Goal: Task Accomplishment & Management: Complete application form

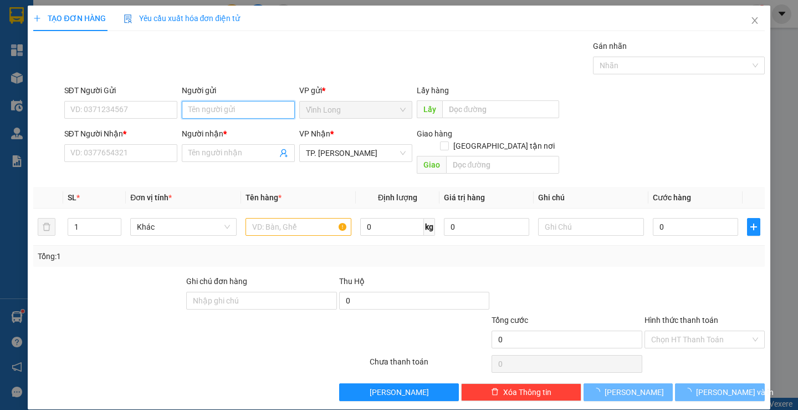
click at [218, 107] on input "Người gửi" at bounding box center [238, 110] width 113 height 18
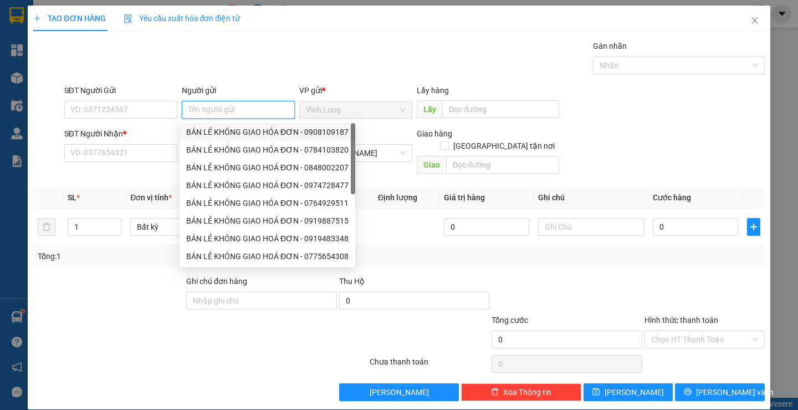
click at [221, 130] on div "BÁN LẺ KHÔNG GIAO HÓA ĐƠN - 0908109187" at bounding box center [267, 132] width 162 height 12
type input "0908109187"
type input "BÁN LẺ KHÔNG GIAO HÓA ĐƠN"
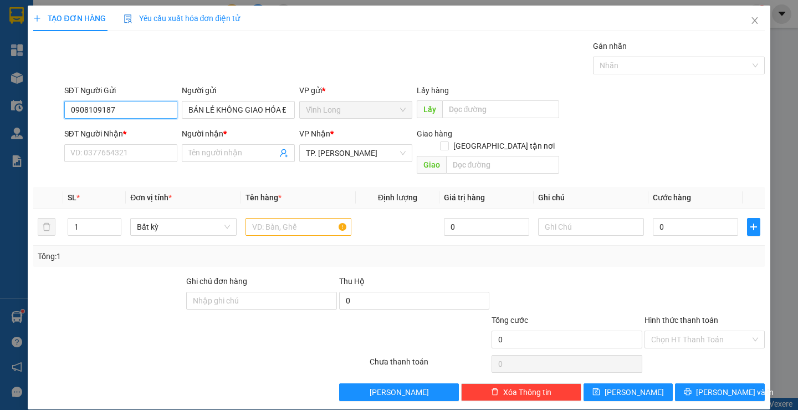
click at [151, 109] on input "0908109187" at bounding box center [120, 110] width 113 height 18
click at [156, 152] on input "SĐT Người Nhận *" at bounding box center [120, 153] width 113 height 18
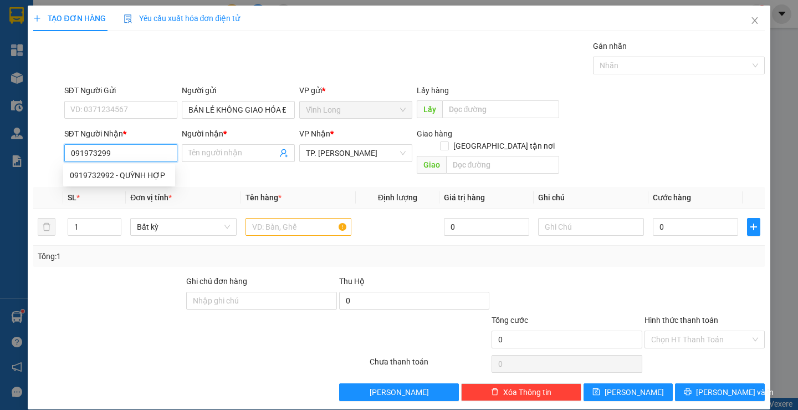
type input "0919732992"
click at [154, 183] on div "0919732992 - QUỲNH HỢP" at bounding box center [119, 175] width 112 height 18
type input "QUỲNH HỢP"
type input "0919732992"
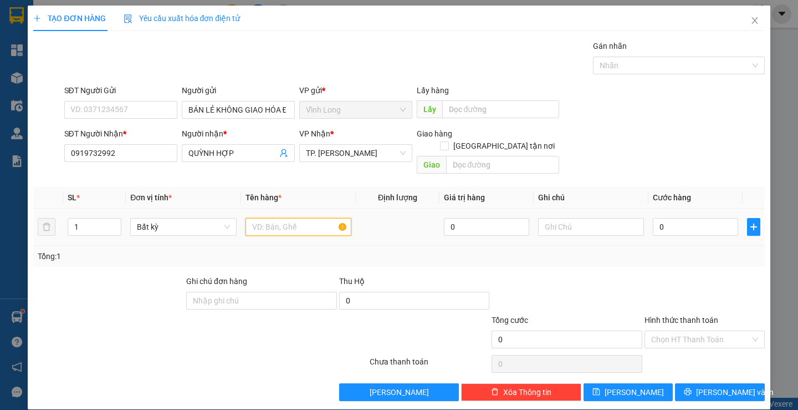
click at [314, 218] on input "text" at bounding box center [299, 227] width 106 height 18
type input "HỘP"
click at [577, 218] on input "text" at bounding box center [591, 227] width 106 height 18
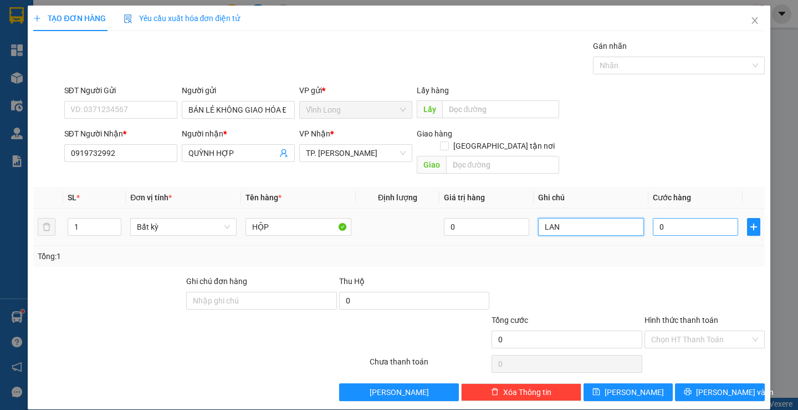
type input "LAN"
click at [667, 218] on input "0" at bounding box center [695, 227] width 85 height 18
type input "2"
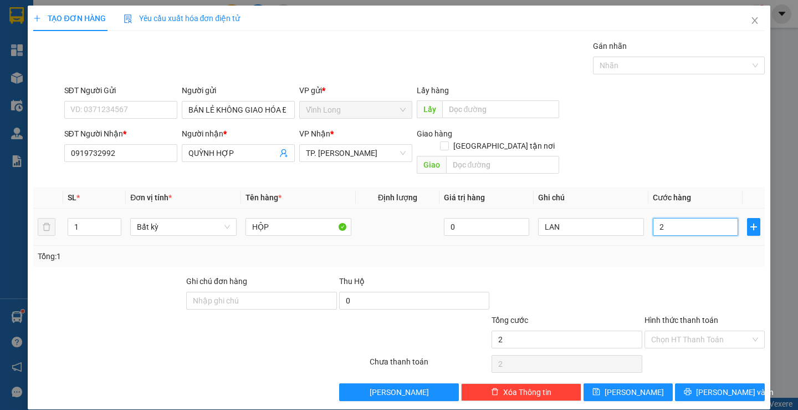
type input "20"
type input "20.000"
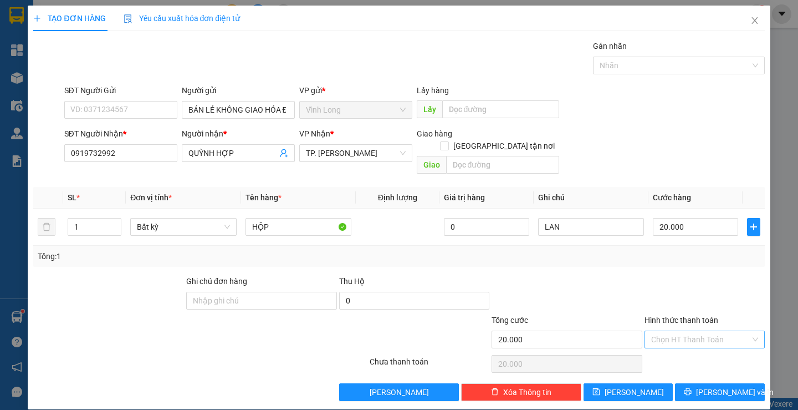
click at [700, 331] on input "Hình thức thanh toán" at bounding box center [700, 339] width 99 height 17
click at [696, 351] on div "Tại văn phòng" at bounding box center [697, 349] width 105 height 12
type input "0"
click at [709, 386] on span "Lưu và In" at bounding box center [735, 392] width 78 height 12
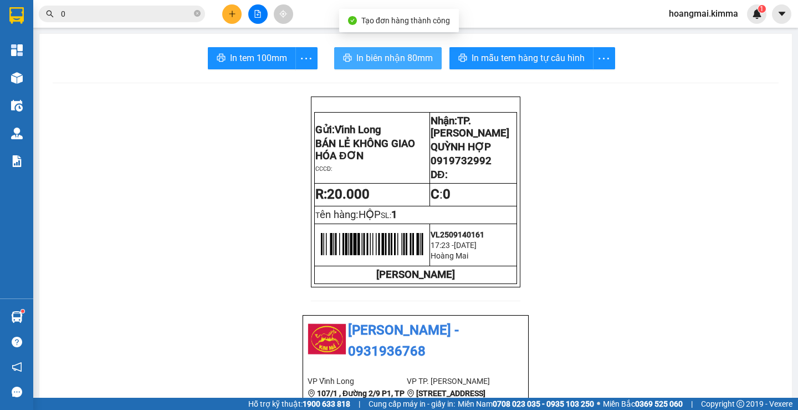
click at [388, 50] on button "In biên nhận 80mm" at bounding box center [388, 58] width 108 height 22
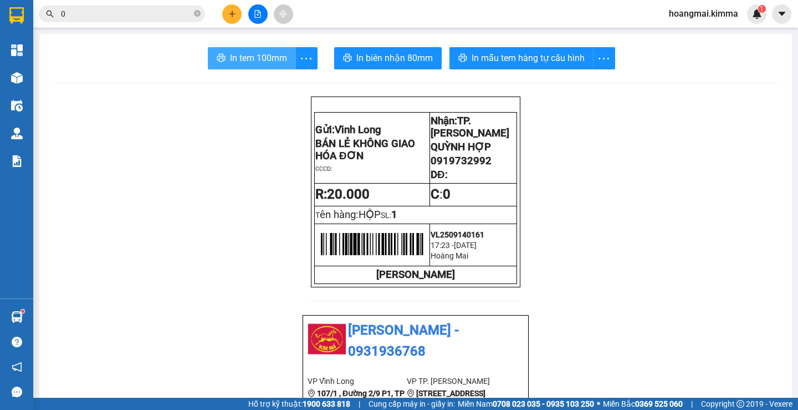
click at [255, 61] on span "In tem 100mm" at bounding box center [258, 58] width 57 height 14
click at [233, 11] on icon "plus" at bounding box center [232, 14] width 8 height 8
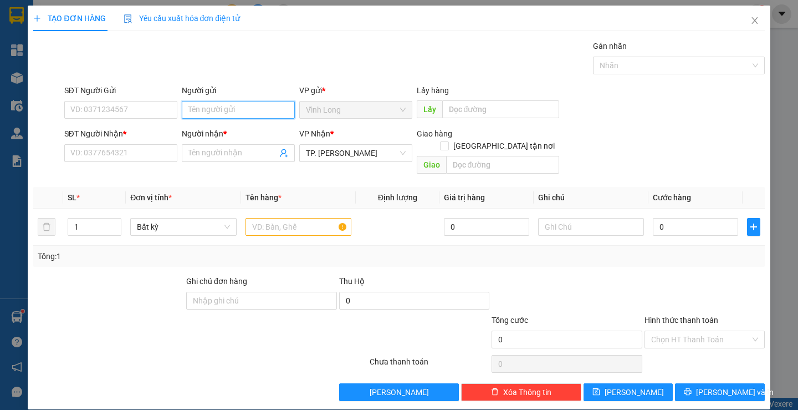
click at [261, 110] on input "Người gửi" at bounding box center [238, 110] width 113 height 18
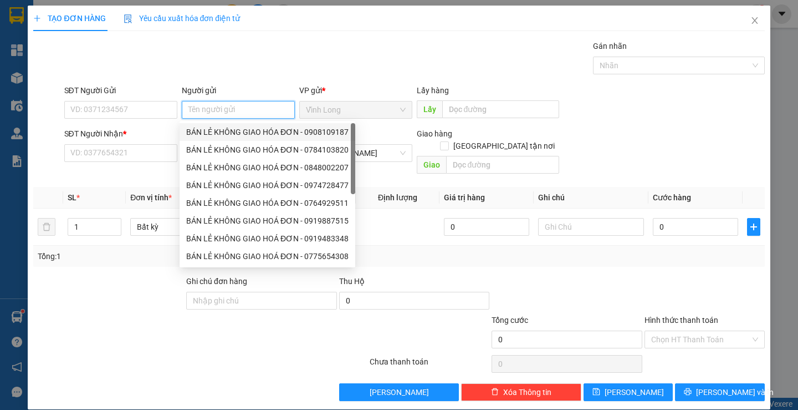
click at [223, 134] on div "BÁN LẺ KHÔNG GIAO HÓA ĐƠN - 0908109187" at bounding box center [267, 132] width 162 height 12
type input "0908109187"
type input "BÁN LẺ KHÔNG GIAO HÓA ĐƠN"
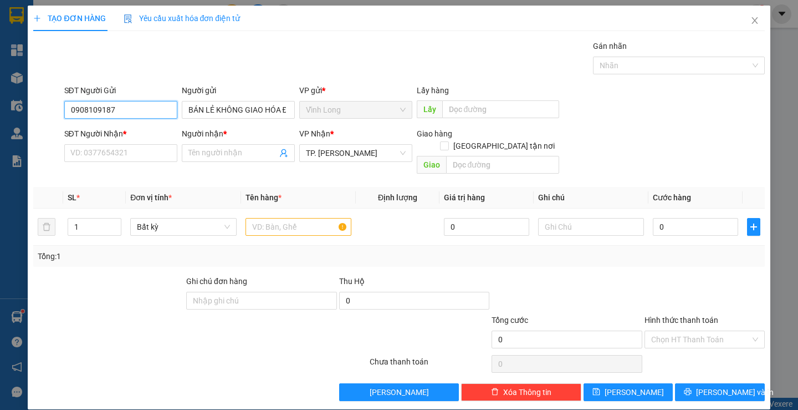
click at [128, 114] on input "0908109187" at bounding box center [120, 110] width 113 height 18
click at [132, 154] on input "SĐT Người Nhận *" at bounding box center [120, 153] width 113 height 18
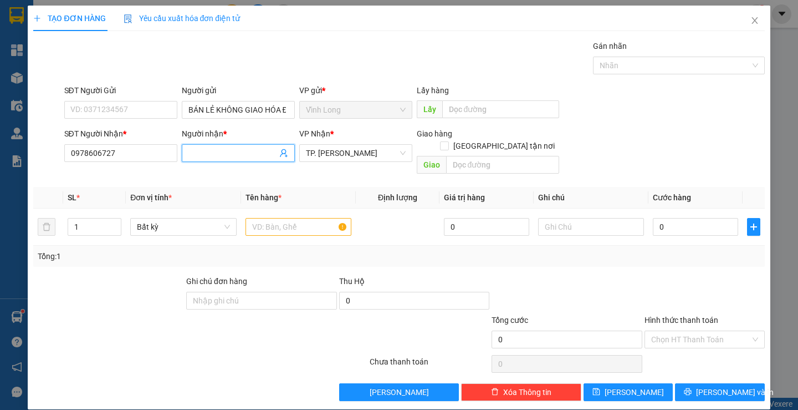
click at [222, 152] on input "Người nhận *" at bounding box center [232, 153] width 89 height 12
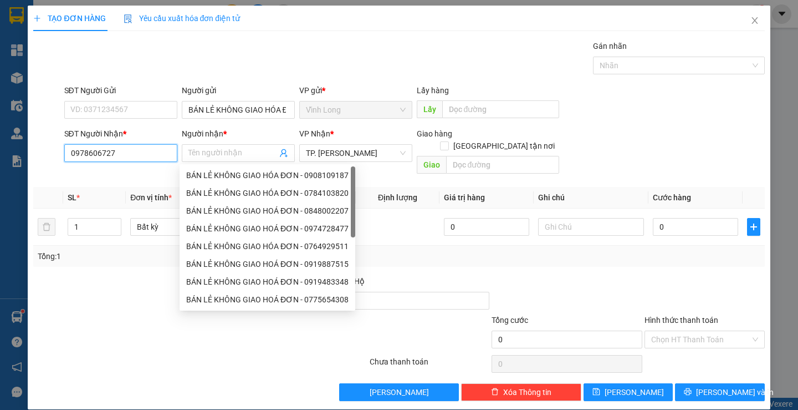
click at [160, 158] on input "0978606727" at bounding box center [120, 153] width 113 height 18
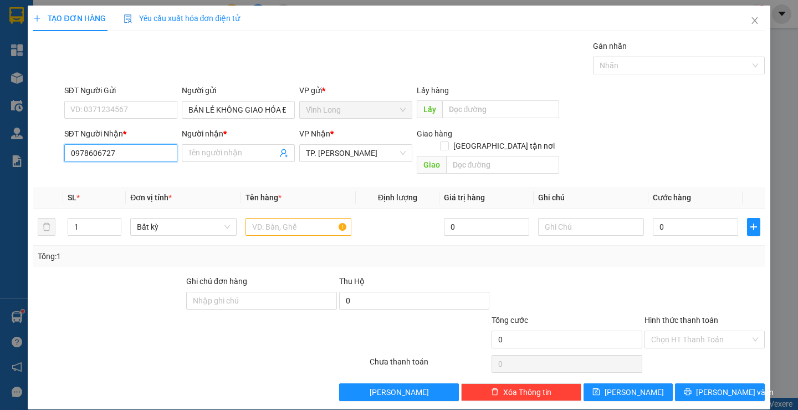
click at [84, 155] on input "0978606727" at bounding box center [120, 153] width 113 height 18
type input "0918606727"
click at [150, 178] on div "0918606727 - LABO NHẬT NGUYỆT" at bounding box center [132, 175] width 124 height 12
type input "LABO NHẬT NGUYỆT"
type input "0918606727"
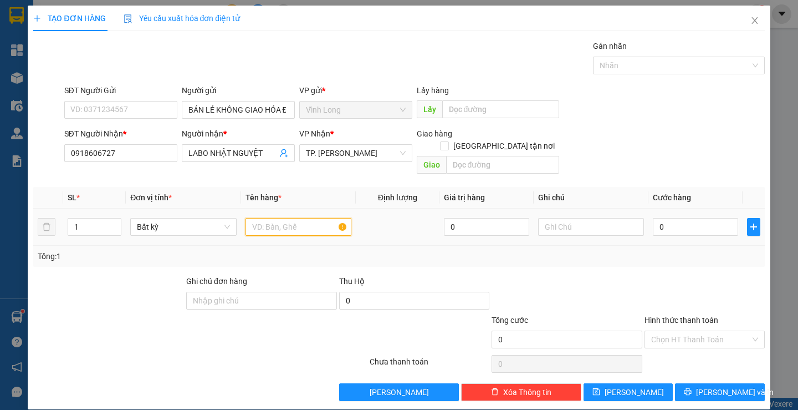
click at [286, 218] on input "text" at bounding box center [299, 227] width 106 height 18
type input "HỘP"
click at [577, 218] on input "text" at bounding box center [591, 227] width 106 height 18
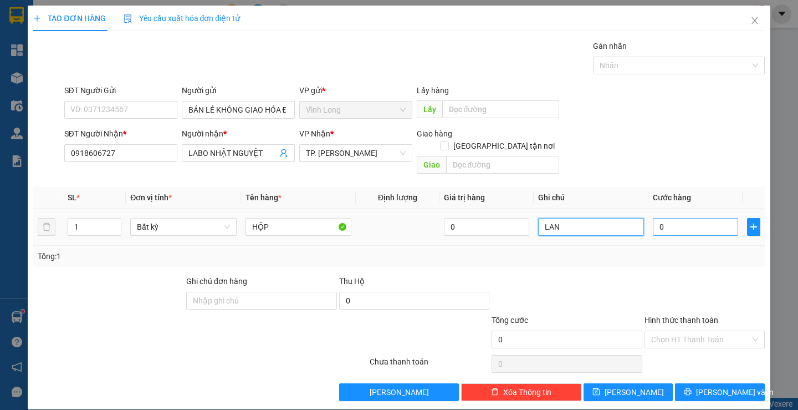
type input "LAN"
click at [707, 218] on input "0" at bounding box center [695, 227] width 85 height 18
type input "2"
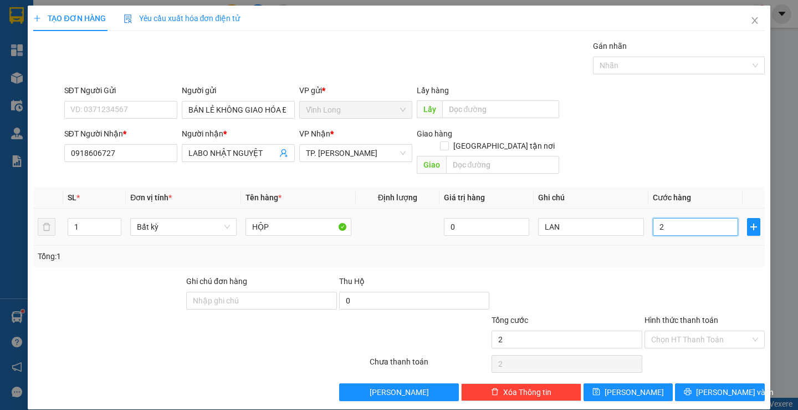
type input "20"
type input "20.000"
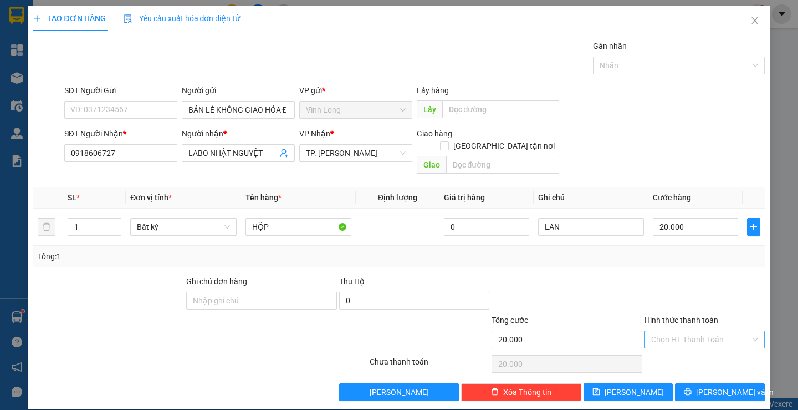
click at [731, 331] on input "Hình thức thanh toán" at bounding box center [700, 339] width 99 height 17
click at [730, 348] on div "Tại văn phòng" at bounding box center [697, 349] width 105 height 12
type input "0"
click at [730, 386] on span "Lưu và In" at bounding box center [735, 392] width 78 height 12
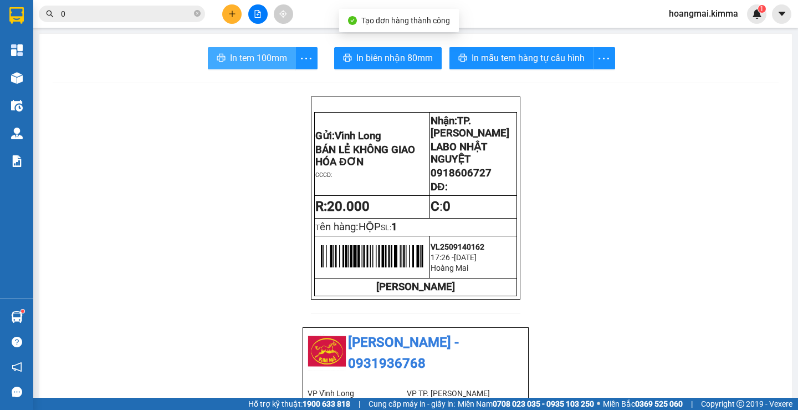
click at [262, 57] on span "In tem 100mm" at bounding box center [258, 58] width 57 height 14
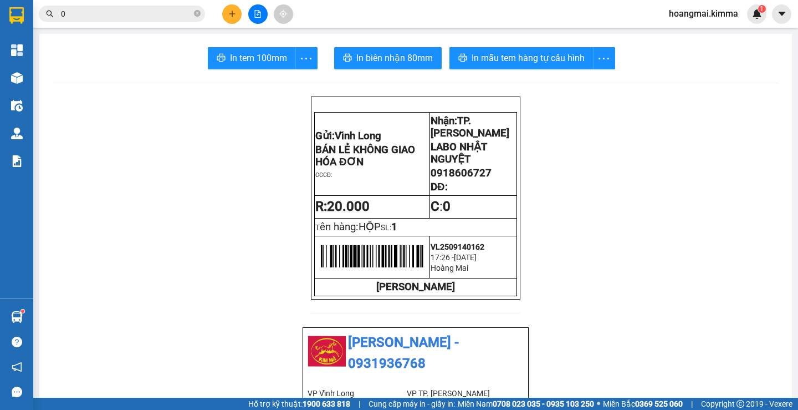
click at [231, 12] on icon "plus" at bounding box center [232, 14] width 8 height 8
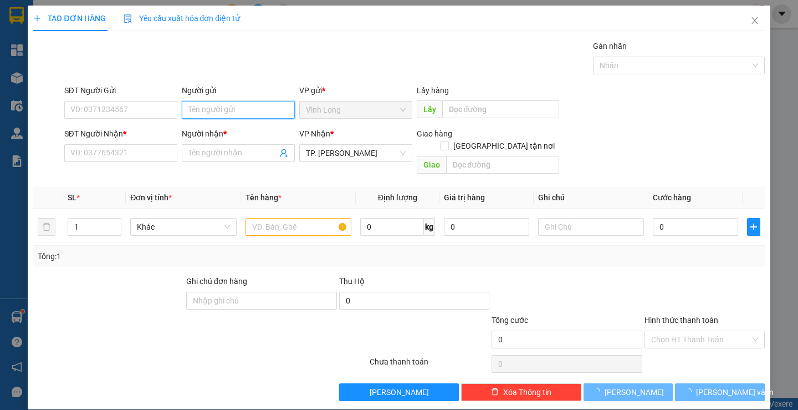
click at [242, 108] on input "Người gửi" at bounding box center [238, 110] width 113 height 18
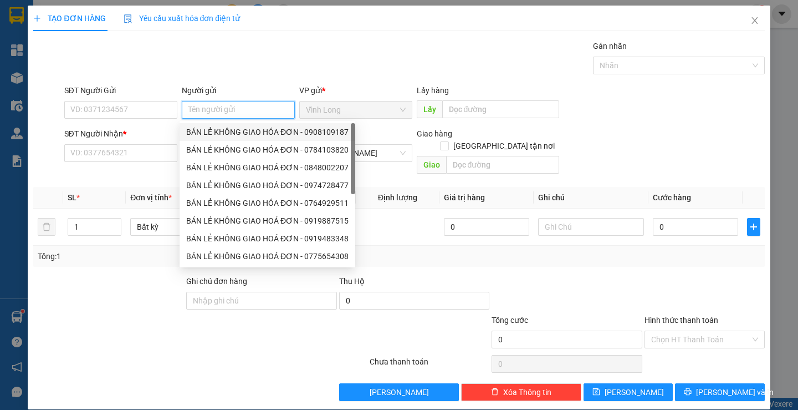
click at [242, 126] on div "BÁN LẺ KHÔNG GIAO HÓA ĐƠN - 0908109187" at bounding box center [267, 132] width 162 height 12
type input "0908109187"
type input "BÁN LẺ KHÔNG GIAO HÓA ĐƠN"
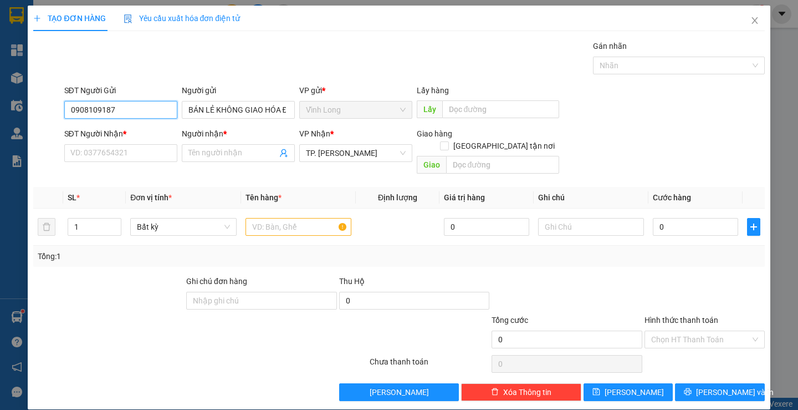
click at [167, 111] on input "0908109187" at bounding box center [120, 110] width 113 height 18
click at [101, 152] on input "SĐT Người Nhận *" at bounding box center [120, 153] width 113 height 18
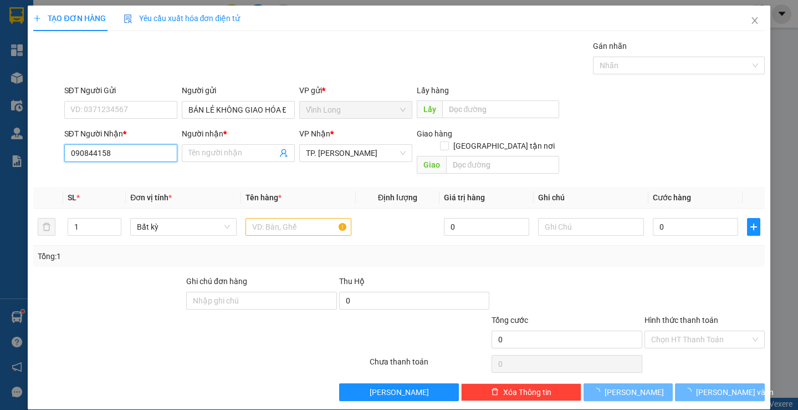
type input "0908441588"
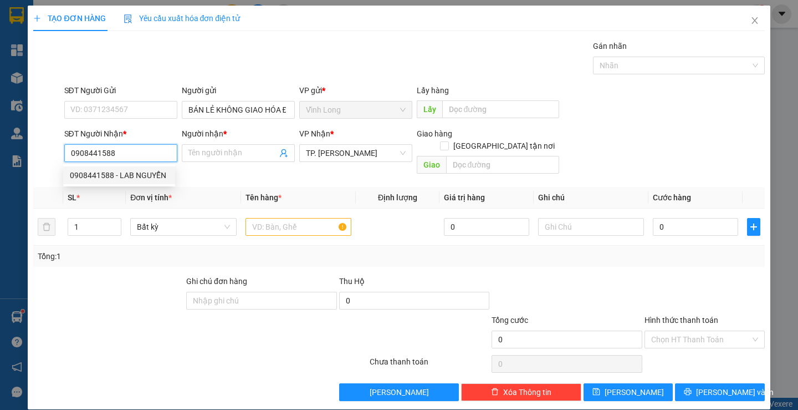
click at [162, 167] on div "0908441588 - LAB NGUYỄN" at bounding box center [119, 175] width 112 height 18
type input "LAB [PERSON_NAME]"
type input "0908441588"
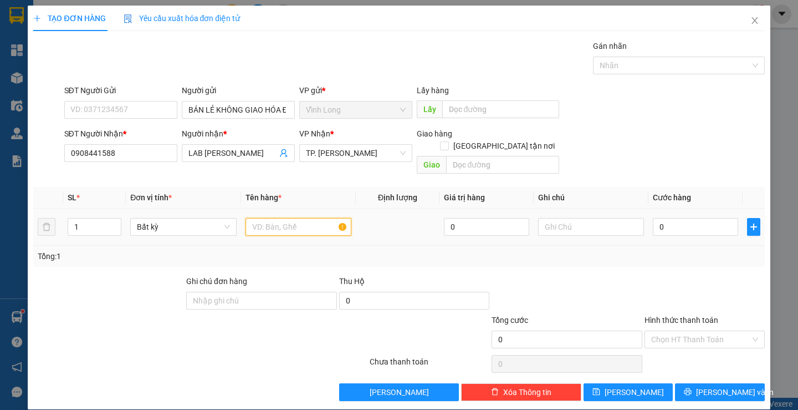
click at [275, 218] on input "text" at bounding box center [299, 227] width 106 height 18
type input "G"
type input "HỘP"
click at [554, 218] on input "text" at bounding box center [591, 227] width 106 height 18
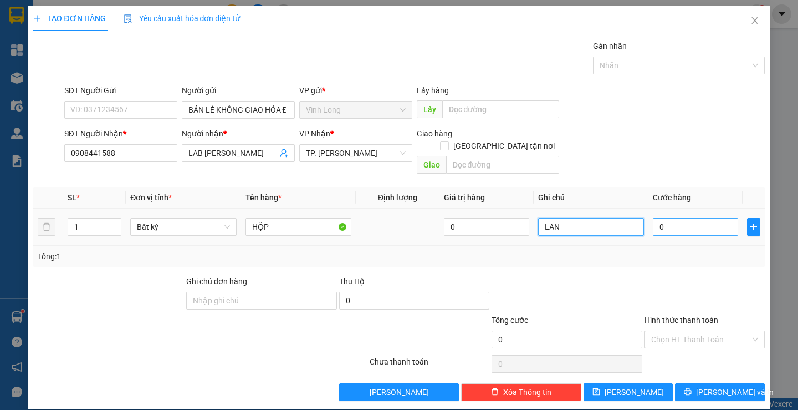
type input "LAN"
click at [714, 218] on input "0" at bounding box center [695, 227] width 85 height 18
type input "2"
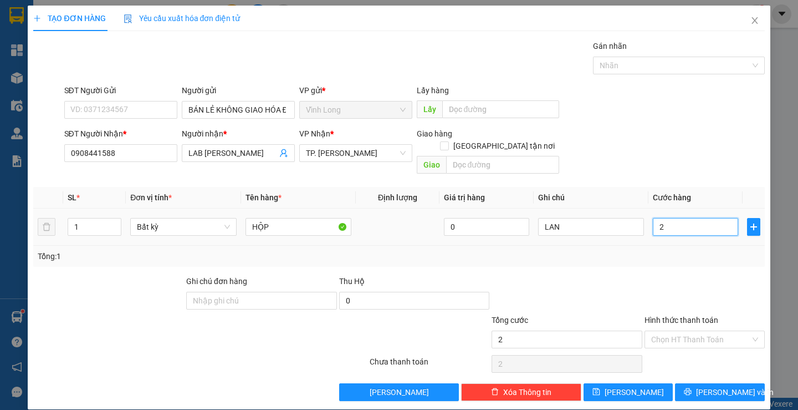
type input "20"
type input "20.000"
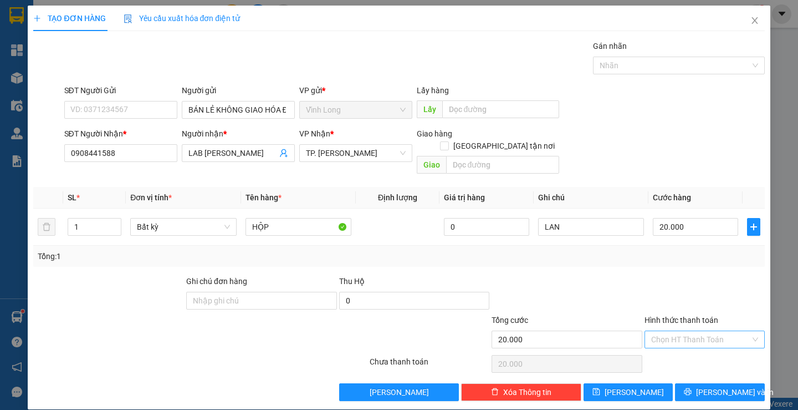
click at [727, 331] on input "Hình thức thanh toán" at bounding box center [700, 339] width 99 height 17
click at [718, 352] on div "Tại văn phòng" at bounding box center [697, 349] width 105 height 12
type input "0"
click at [704, 386] on button "Lưu và In" at bounding box center [719, 392] width 89 height 18
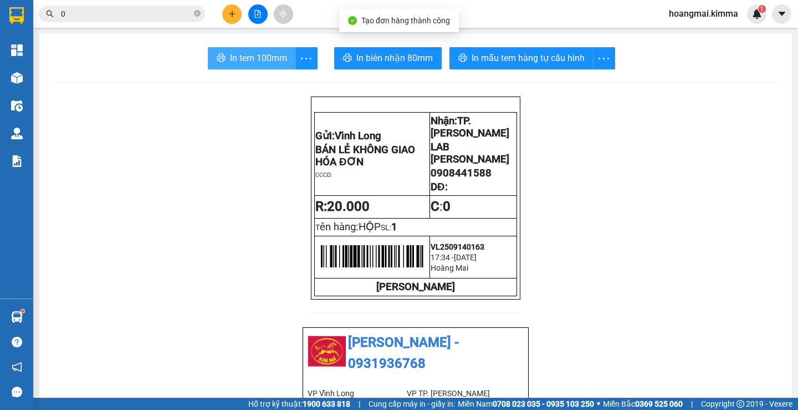
click at [251, 61] on span "In tem 100mm" at bounding box center [258, 58] width 57 height 14
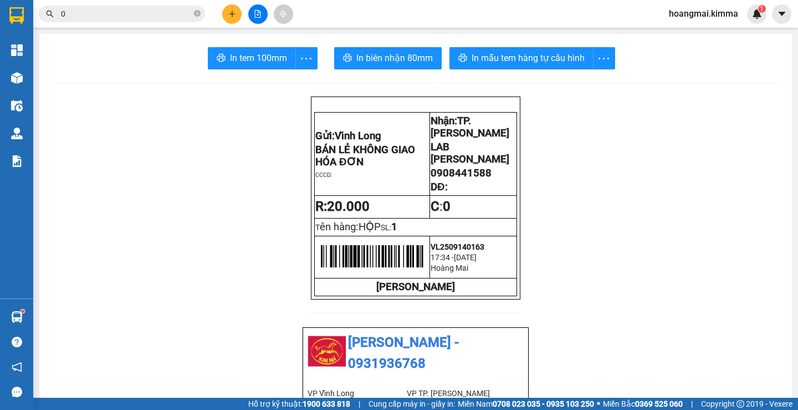
click at [242, 19] on div at bounding box center [257, 13] width 83 height 19
click at [230, 16] on icon "plus" at bounding box center [232, 14] width 8 height 8
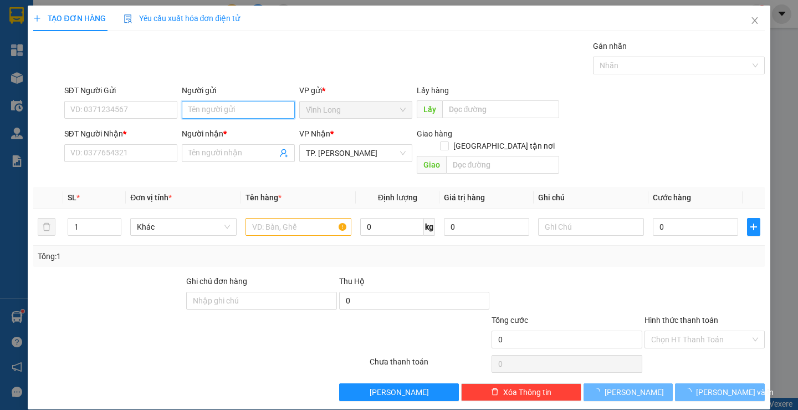
click at [242, 111] on input "Người gửi" at bounding box center [238, 110] width 113 height 18
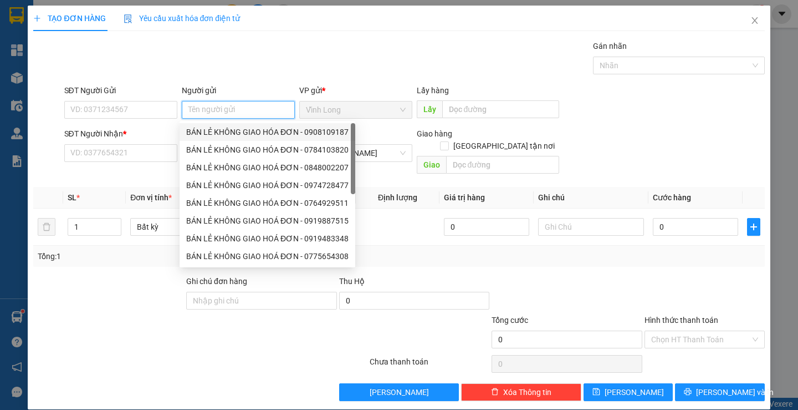
click at [263, 131] on div "BÁN LẺ KHÔNG GIAO HÓA ĐƠN - 0908109187" at bounding box center [267, 132] width 162 height 12
type input "0908109187"
type input "BÁN LẺ KHÔNG GIAO HÓA ĐƠN"
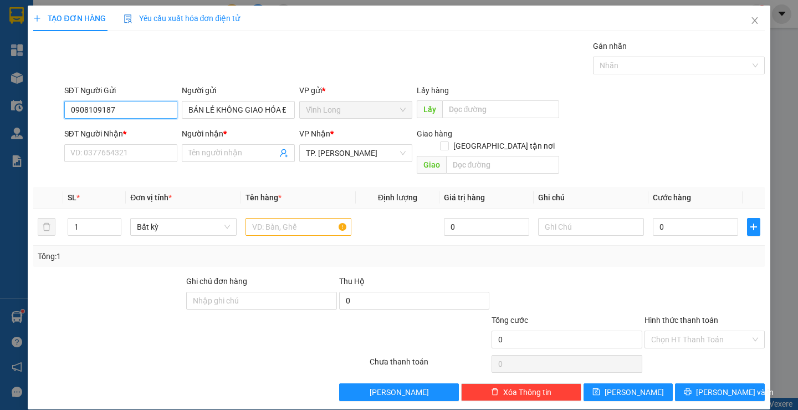
click at [141, 113] on input "0908109187" at bounding box center [120, 110] width 113 height 18
click at [121, 150] on input "SĐT Người Nhận *" at bounding box center [120, 153] width 113 height 18
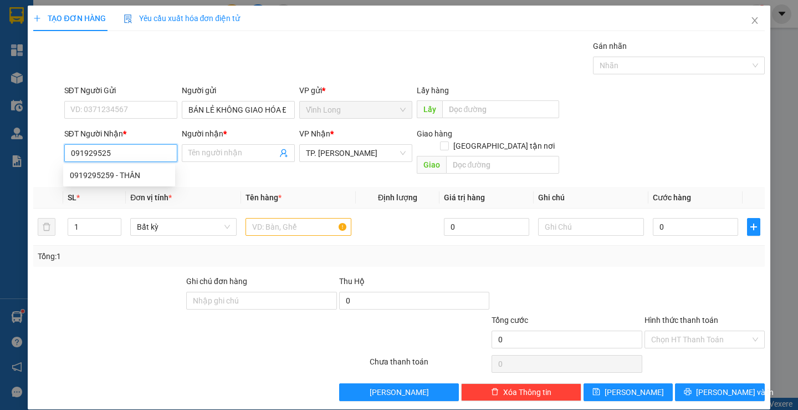
type input "0919295259"
click at [137, 172] on div "0919295259 - THÂN" at bounding box center [119, 175] width 99 height 12
type input "THÂN"
type input "0919295259"
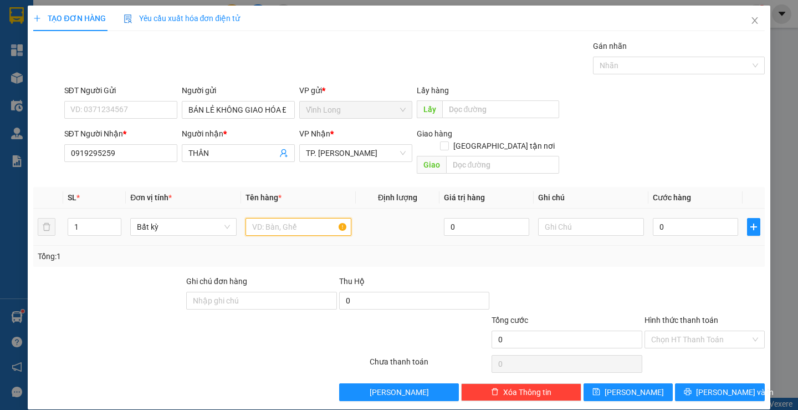
click at [294, 219] on input "text" at bounding box center [299, 227] width 106 height 18
type input "GÓI VÉ SỐ"
click at [597, 221] on input "text" at bounding box center [591, 227] width 106 height 18
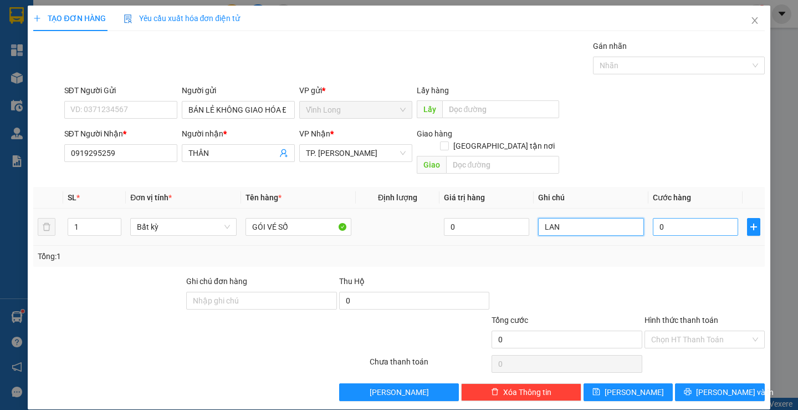
type input "LAN"
click at [666, 218] on input "0" at bounding box center [695, 227] width 85 height 18
type input "2"
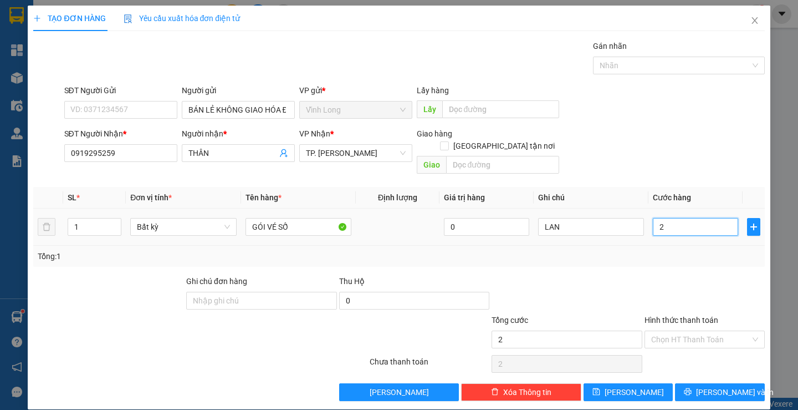
type input "20"
type input "20.000"
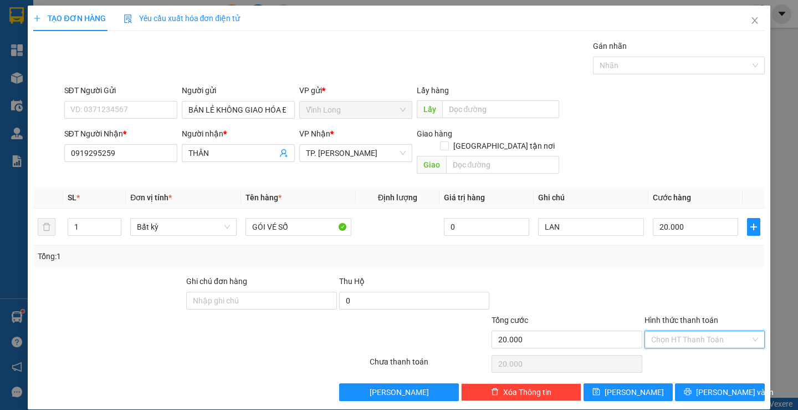
click at [727, 331] on input "Hình thức thanh toán" at bounding box center [700, 339] width 99 height 17
click at [722, 345] on div "Tại văn phòng" at bounding box center [697, 349] width 105 height 12
type input "0"
drag, startPoint x: 726, startPoint y: 379, endPoint x: 726, endPoint y: 371, distance: 7.2
click at [726, 386] on span "Lưu và In" at bounding box center [735, 392] width 78 height 12
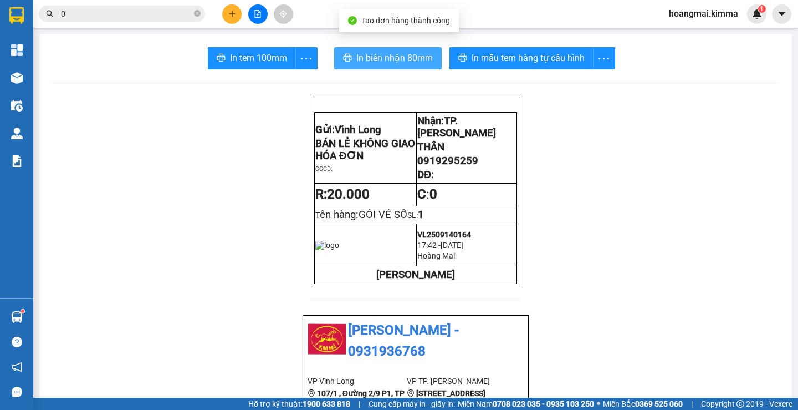
click at [377, 48] on button "In biên nhận 80mm" at bounding box center [388, 58] width 108 height 22
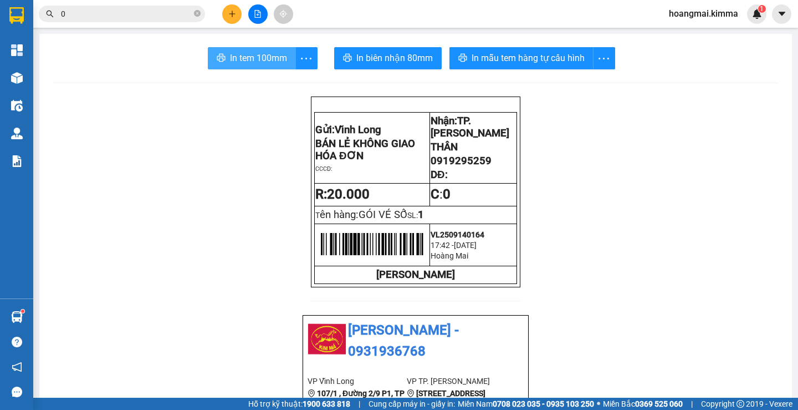
click at [253, 54] on span "In tem 100mm" at bounding box center [258, 58] width 57 height 14
click at [150, 18] on input "0" at bounding box center [126, 14] width 131 height 12
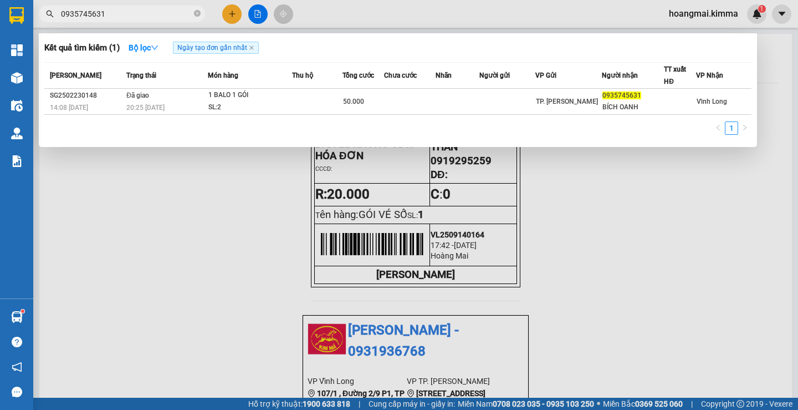
click at [125, 18] on input "0935745631" at bounding box center [126, 14] width 131 height 12
click at [126, 18] on input "0935745631" at bounding box center [126, 14] width 131 height 12
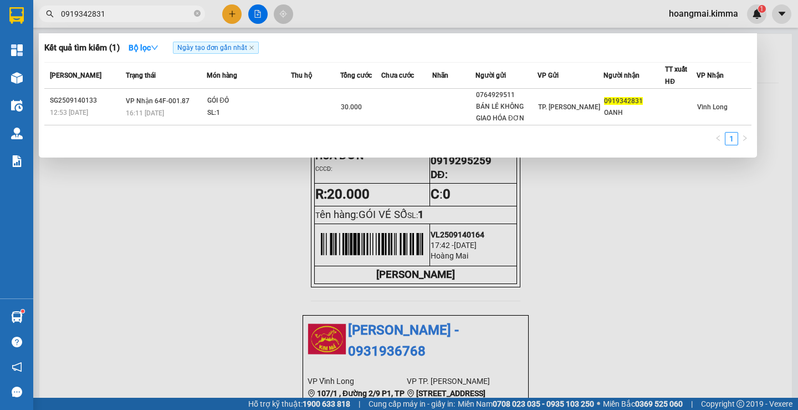
type input "0919342831"
click at [230, 18] on div at bounding box center [399, 205] width 798 height 410
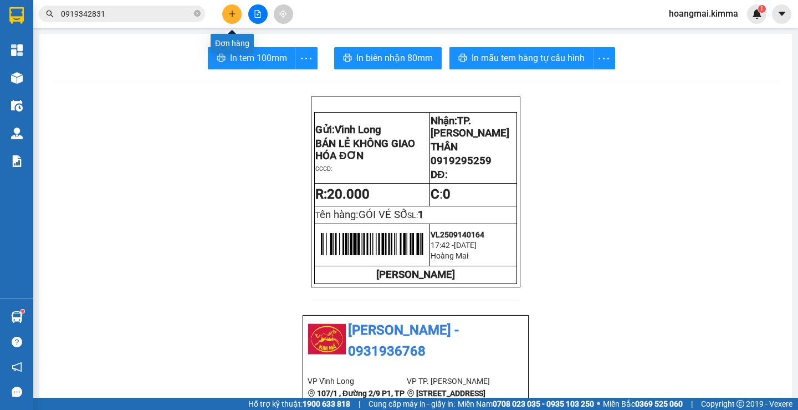
click at [230, 18] on button at bounding box center [231, 13] width 19 height 19
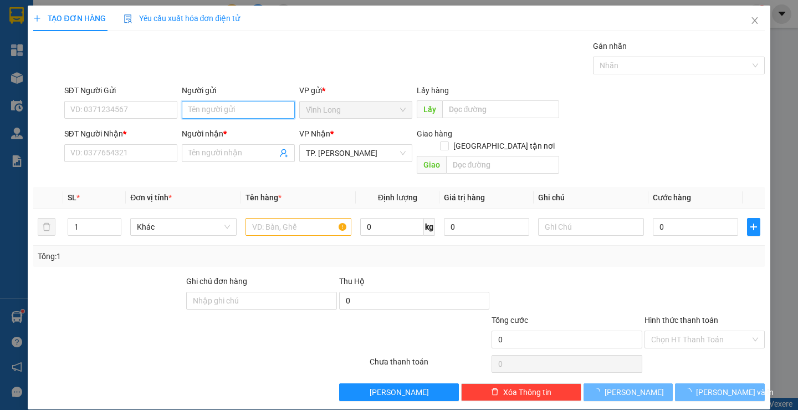
drag, startPoint x: 193, startPoint y: 107, endPoint x: 197, endPoint y: 114, distance: 7.4
click at [195, 107] on input "Người gửi" at bounding box center [238, 110] width 113 height 18
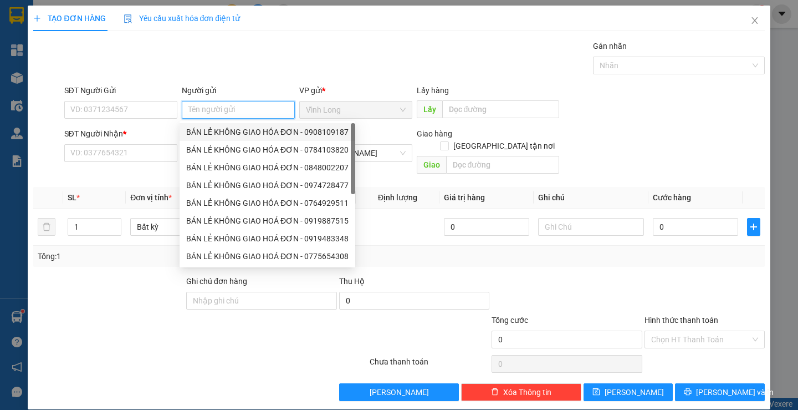
click at [200, 125] on div "BÁN LẺ KHÔNG GIAO HÓA ĐƠN - 0908109187" at bounding box center [268, 132] width 176 height 18
type input "0908109187"
type input "BÁN LẺ KHÔNG GIAO HÓA ĐƠN"
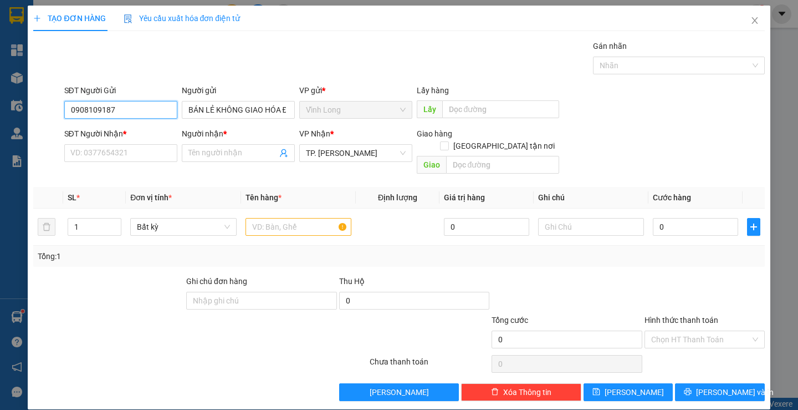
click at [145, 106] on input "0908109187" at bounding box center [120, 110] width 113 height 18
click at [122, 155] on input "SĐT Người Nhận *" at bounding box center [120, 153] width 113 height 18
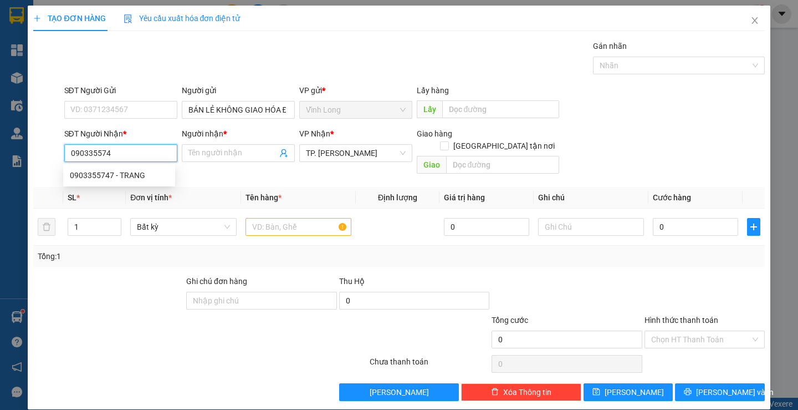
type input "0903355747"
click at [155, 174] on div "0903355747 - TRANG" at bounding box center [119, 175] width 99 height 12
type input "TRANG"
type input "0903355747"
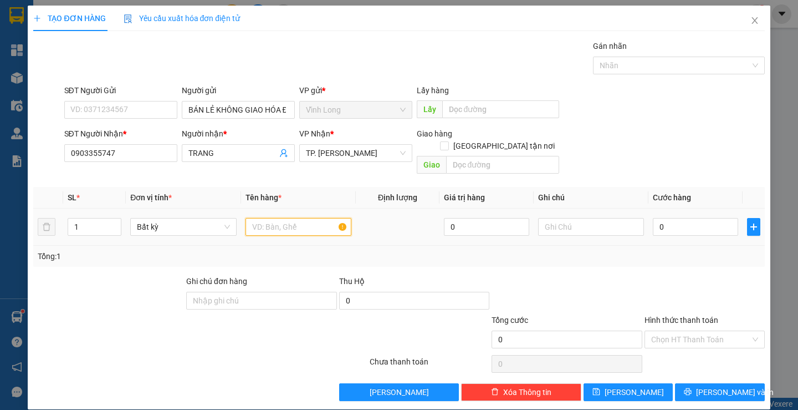
click at [286, 218] on input "text" at bounding box center [299, 227] width 106 height 18
type input "THÙNG"
click at [552, 219] on input "text" at bounding box center [591, 227] width 106 height 18
type input "LAN"
click at [703, 218] on input "0" at bounding box center [695, 227] width 85 height 18
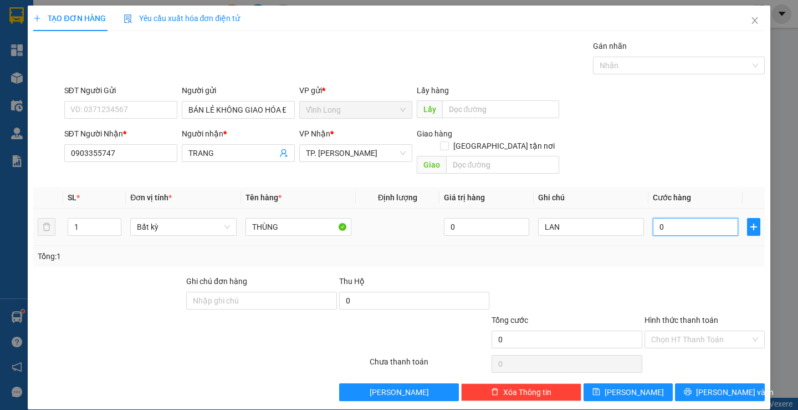
type input "4"
type input "40"
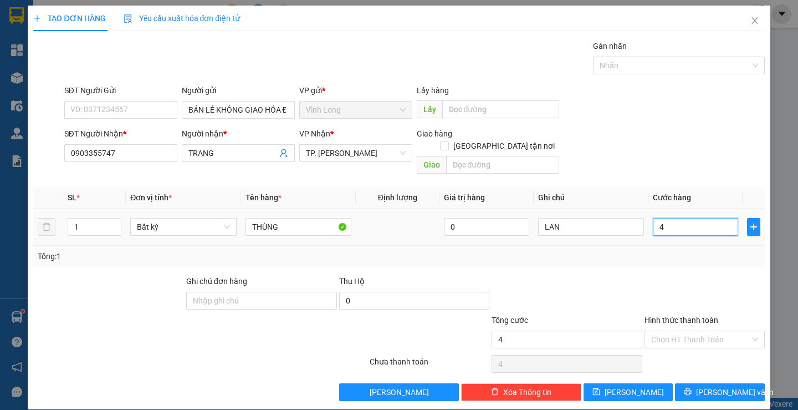
type input "40"
type input "40.000"
click at [719, 331] on input "Hình thức thanh toán" at bounding box center [700, 339] width 99 height 17
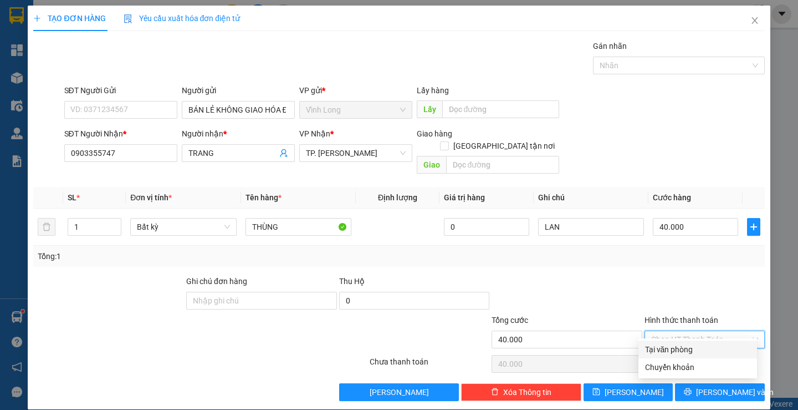
click at [718, 341] on div "Tại văn phòng" at bounding box center [698, 349] width 119 height 18
type input "0"
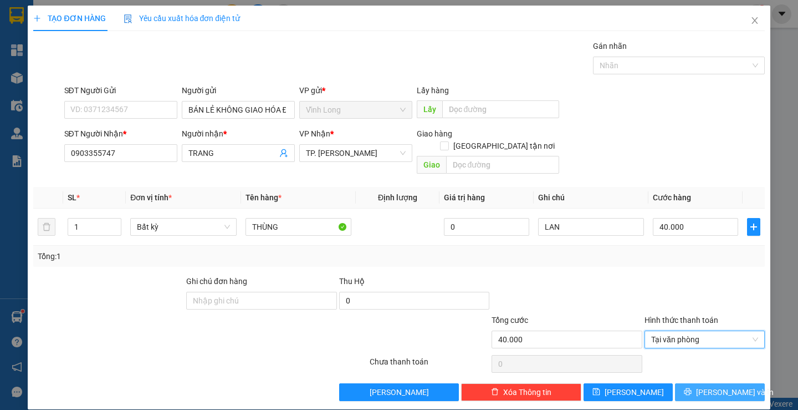
click at [737, 383] on button "Lưu và In" at bounding box center [719, 392] width 89 height 18
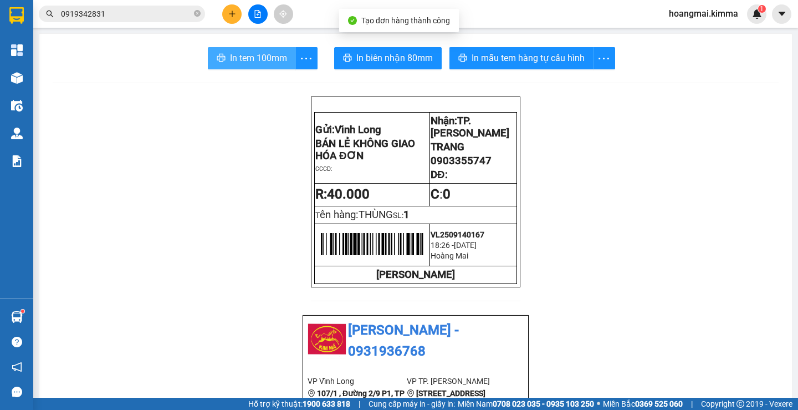
click at [244, 60] on span "In tem 100mm" at bounding box center [258, 58] width 57 height 14
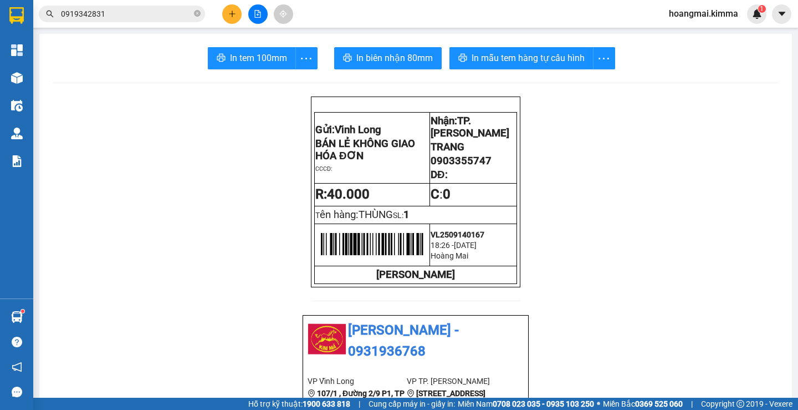
click at [227, 20] on button at bounding box center [231, 13] width 19 height 19
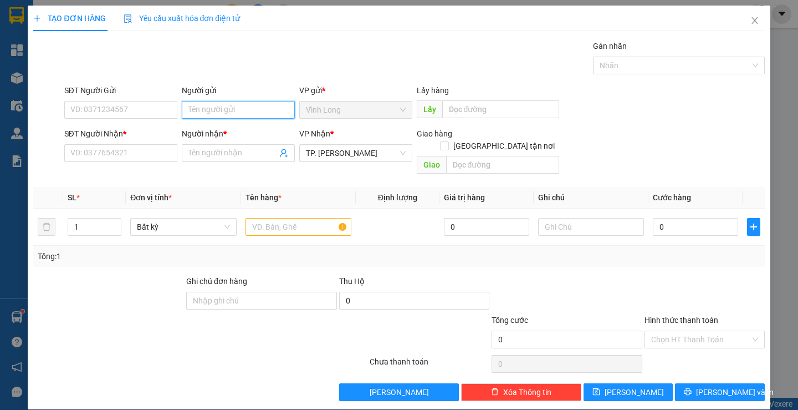
click at [248, 117] on input "Người gửi" at bounding box center [238, 110] width 113 height 18
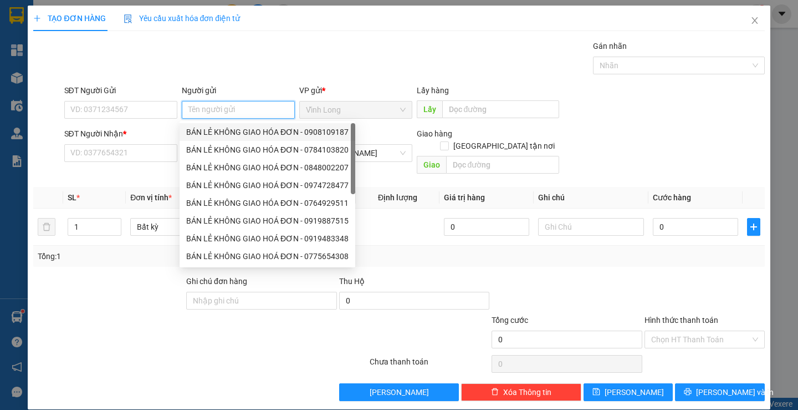
click at [227, 126] on div "BÁN LẺ KHÔNG GIAO HÓA ĐƠN - 0908109187" at bounding box center [267, 132] width 162 height 12
type input "0908109187"
type input "BÁN LẺ KHÔNG GIAO HÓA ĐƠN"
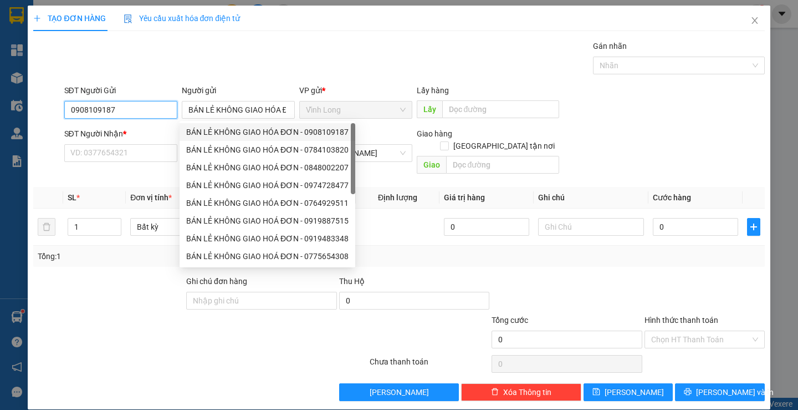
click at [125, 113] on input "0908109187" at bounding box center [120, 110] width 113 height 18
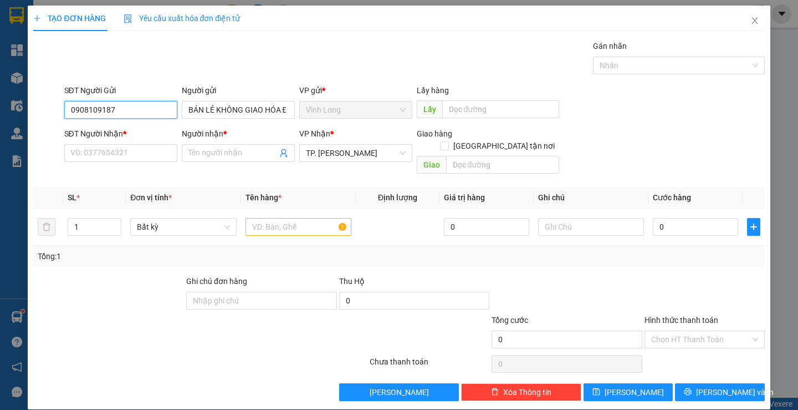
click at [125, 113] on input "0908109187" at bounding box center [120, 110] width 113 height 18
click at [162, 159] on input "SĐT Người Nhận *" at bounding box center [120, 153] width 113 height 18
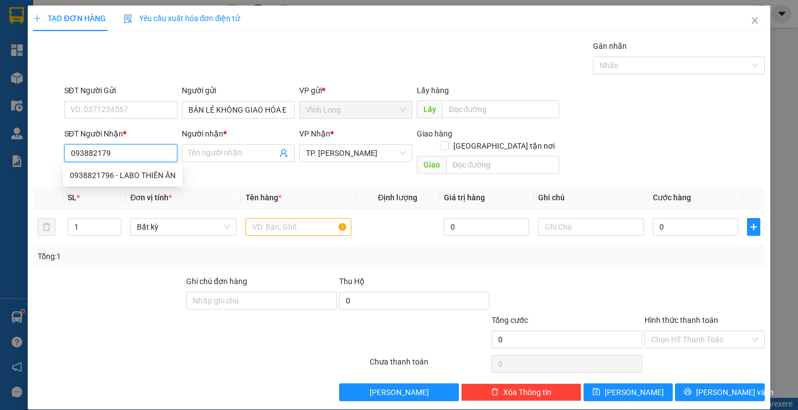
type input "0938821796"
type input "LABO THIÊN ÂN"
type input "0938821796"
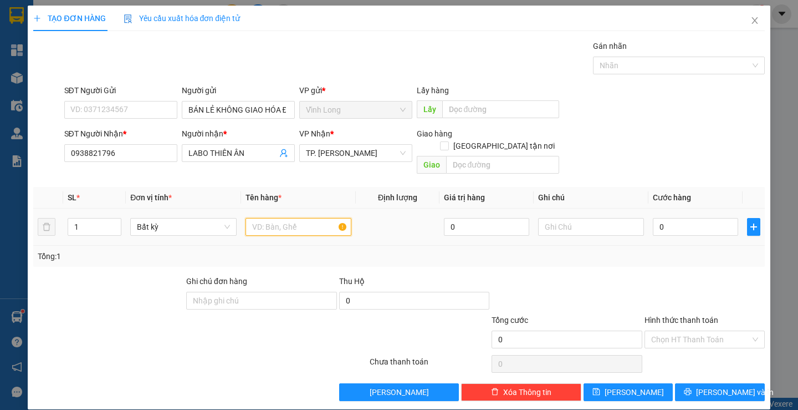
click at [268, 218] on input "text" at bounding box center [299, 227] width 106 height 18
type input "HỘP"
click at [581, 218] on input "text" at bounding box center [591, 227] width 106 height 18
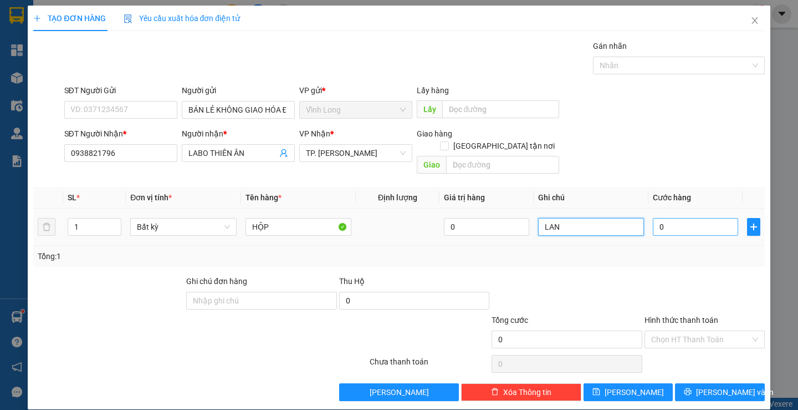
type input "LAN"
click at [682, 222] on input "0" at bounding box center [695, 227] width 85 height 18
type input "2"
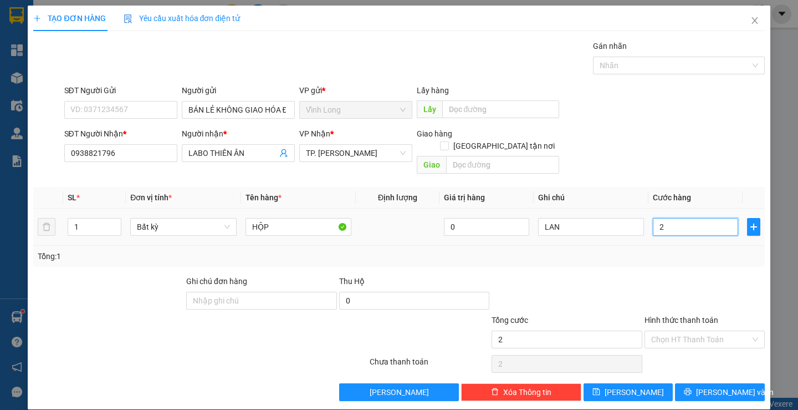
type input "20"
type input "20.000"
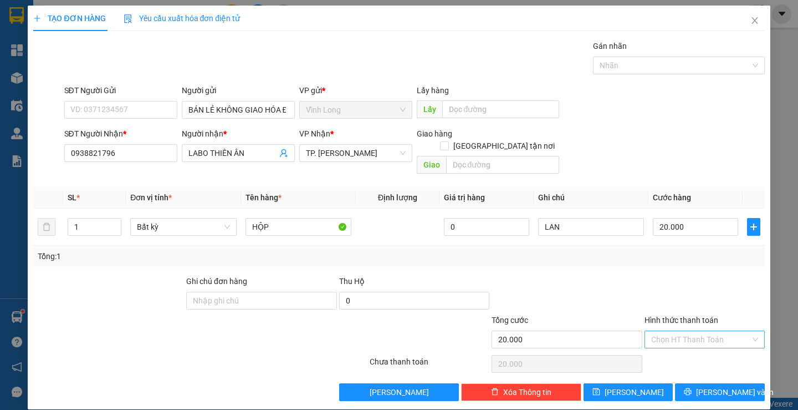
click at [688, 331] on input "Hình thức thanh toán" at bounding box center [700, 339] width 99 height 17
click at [686, 345] on div "Tại văn phòng" at bounding box center [697, 349] width 105 height 12
type input "0"
click at [713, 386] on span "Lưu và In" at bounding box center [735, 392] width 78 height 12
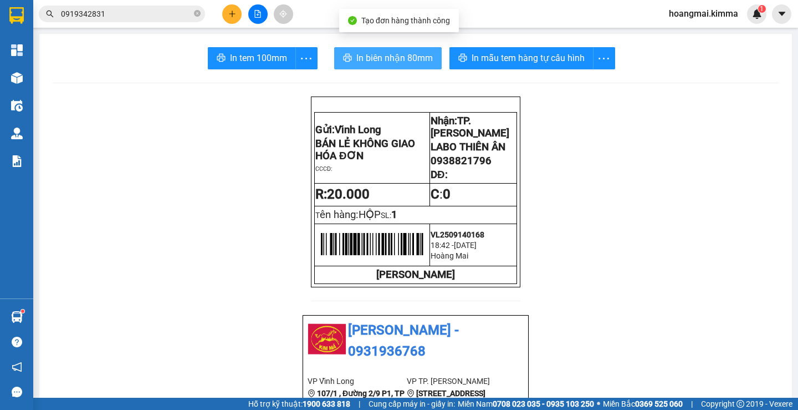
click at [383, 59] on span "In biên nhận 80mm" at bounding box center [394, 58] width 76 height 14
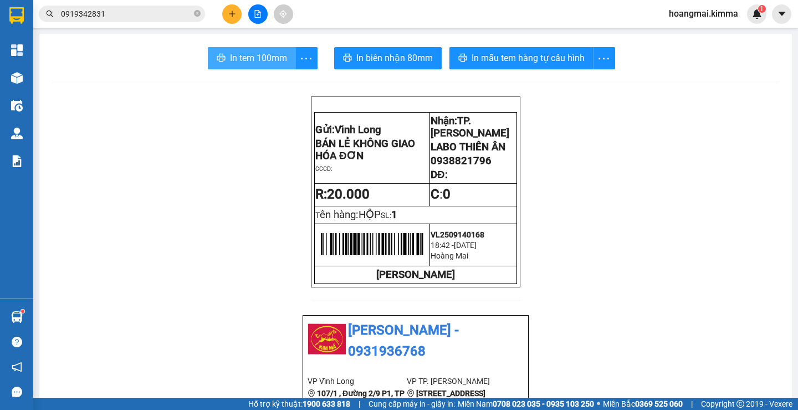
click at [256, 54] on span "In tem 100mm" at bounding box center [258, 58] width 57 height 14
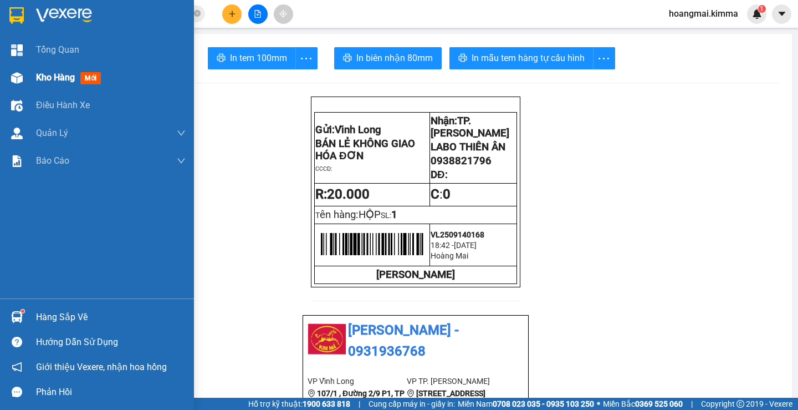
click at [46, 71] on div "Kho hàng mới" at bounding box center [70, 77] width 69 height 14
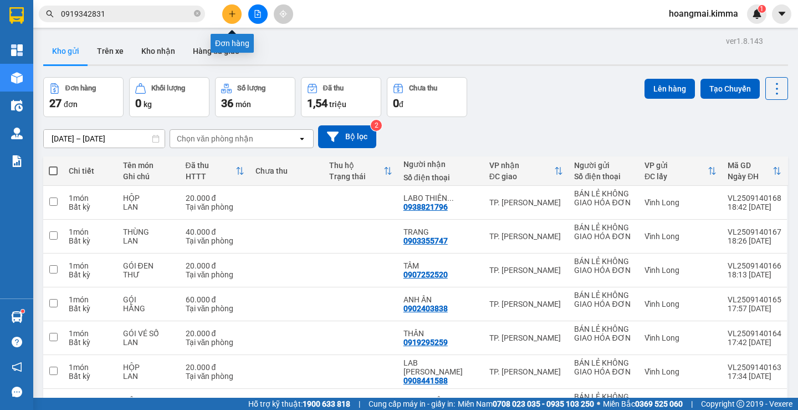
click at [227, 13] on button at bounding box center [231, 13] width 19 height 19
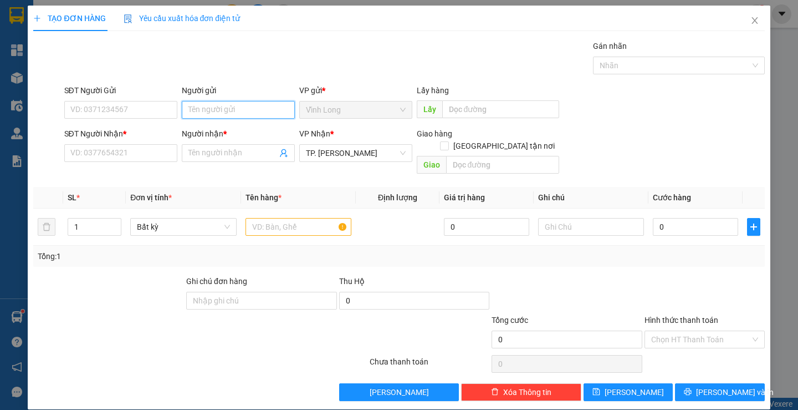
click at [219, 106] on input "Người gửi" at bounding box center [238, 110] width 113 height 18
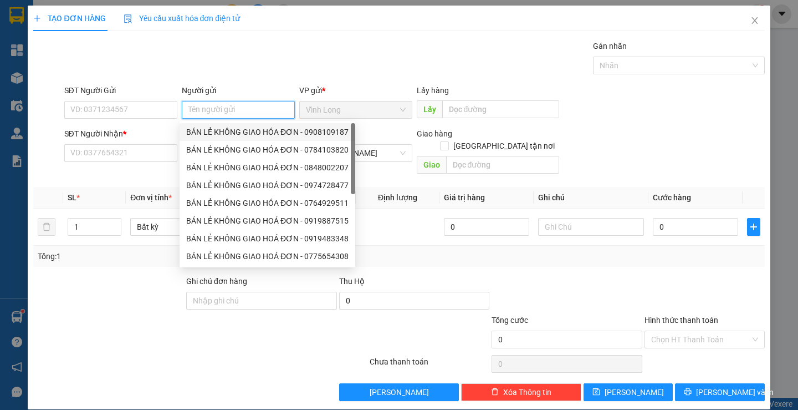
click at [223, 133] on div "BÁN LẺ KHÔNG GIAO HÓA ĐƠN - 0908109187" at bounding box center [267, 132] width 162 height 12
type input "0908109187"
type input "BÁN LẺ KHÔNG GIAO HÓA ĐƠN"
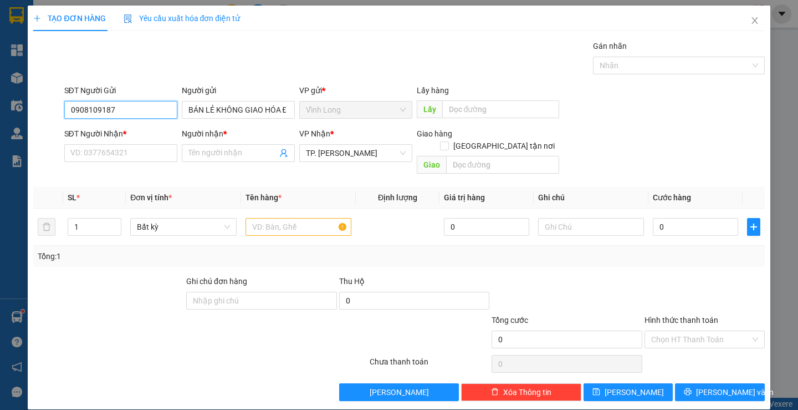
click at [146, 114] on input "0908109187" at bounding box center [120, 110] width 113 height 18
click at [305, 218] on input "text" at bounding box center [299, 227] width 106 height 18
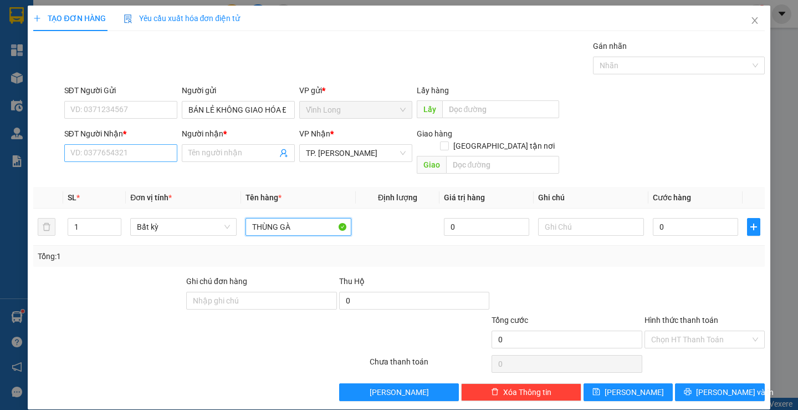
type input "THÙNG GÀ"
click at [108, 155] on input "SĐT Người Nhận *" at bounding box center [120, 153] width 113 height 18
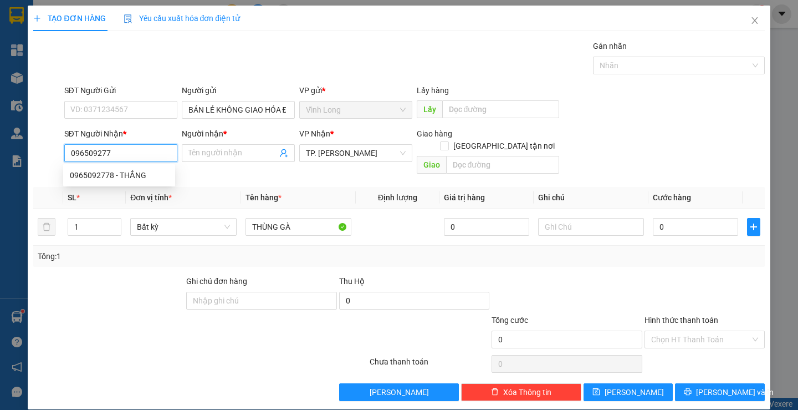
type input "0965092778"
click at [125, 172] on div "0965092778 - THẮNG" at bounding box center [119, 175] width 99 height 12
type input "THẮNG"
type input "0965092778"
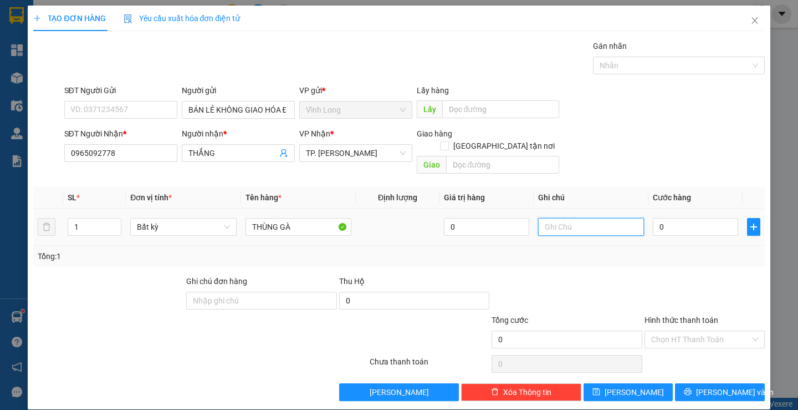
click at [574, 218] on input "text" at bounding box center [591, 227] width 106 height 18
type input "LAN"
click at [703, 218] on input "0" at bounding box center [695, 227] width 85 height 18
type input "4"
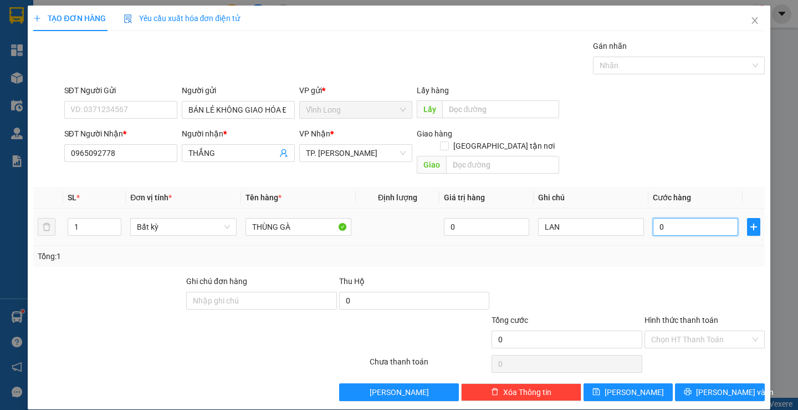
type input "4"
type input "40"
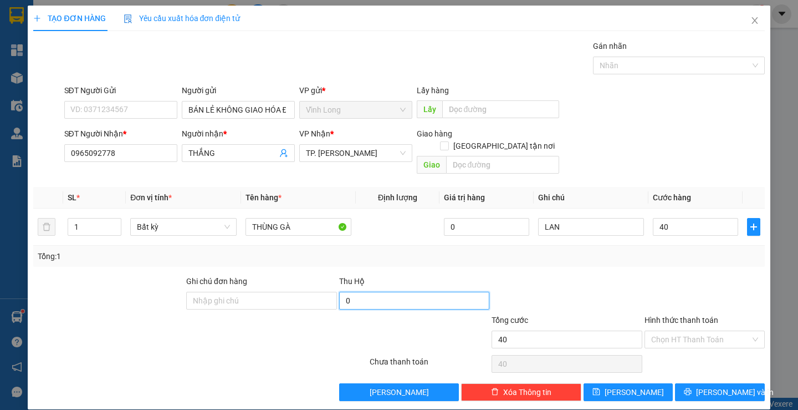
type input "40.000"
click at [371, 294] on input "0" at bounding box center [414, 301] width 151 height 18
type input "1.200.000"
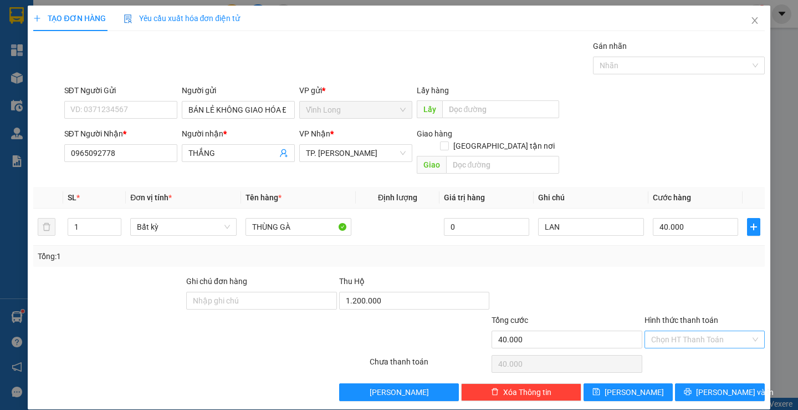
click at [721, 331] on input "Hình thức thanh toán" at bounding box center [700, 339] width 99 height 17
click at [706, 343] on div "Tại văn phòng" at bounding box center [697, 349] width 105 height 12
type input "0"
click at [723, 386] on span "Lưu và In" at bounding box center [735, 392] width 78 height 12
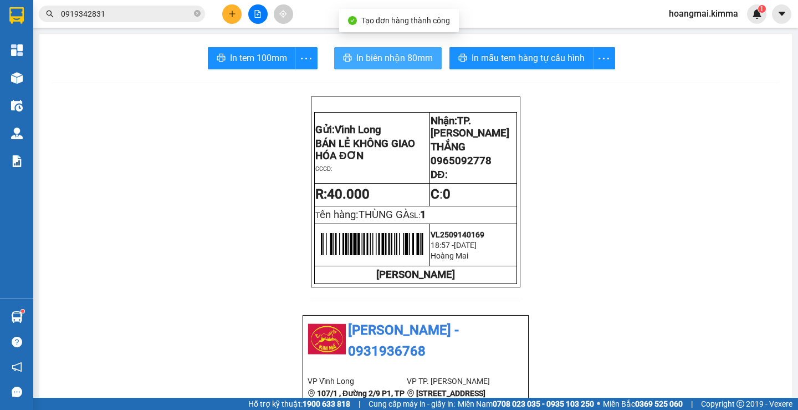
click at [371, 64] on span "In biên nhận 80mm" at bounding box center [394, 58] width 76 height 14
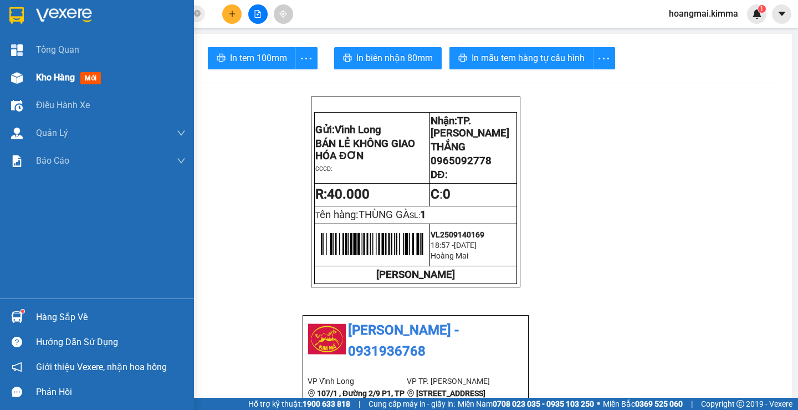
click at [42, 82] on span "Kho hàng" at bounding box center [55, 77] width 39 height 11
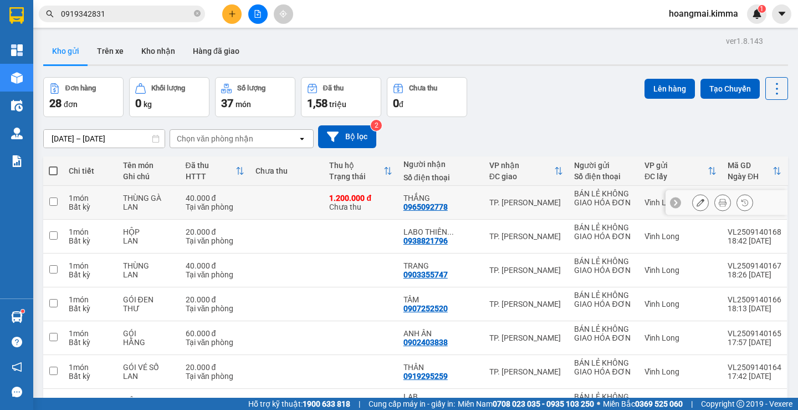
click at [697, 203] on icon at bounding box center [701, 202] width 8 height 8
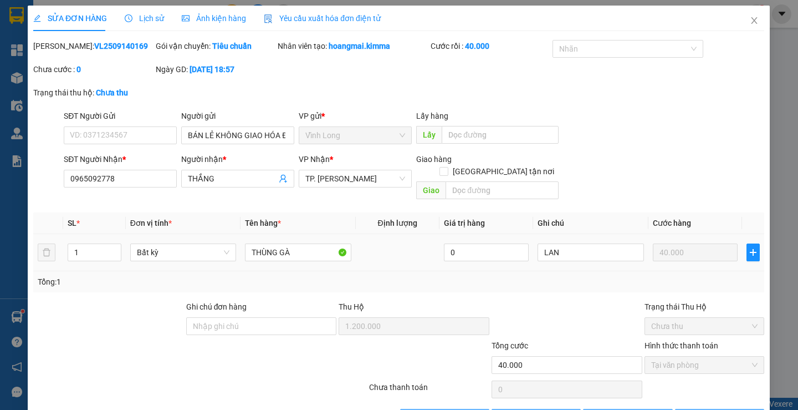
type input "BÁN LẺ KHÔNG GIAO HÓA ĐƠN"
type input "0965092778"
type input "THẮNG"
type input "1.200.000"
type input "40.000"
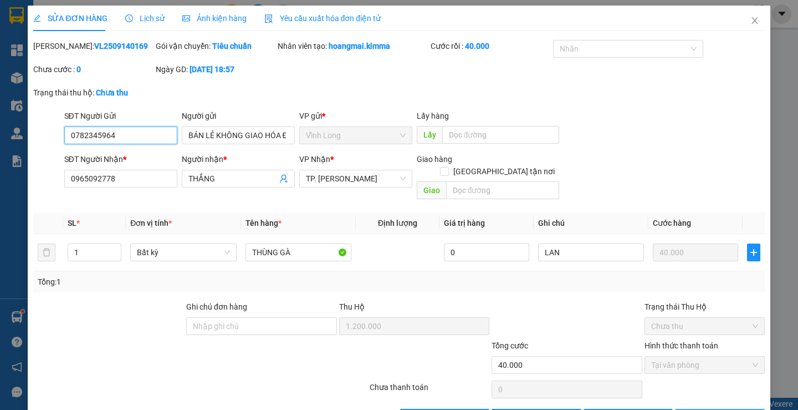
type input "0782345964"
click at [714, 409] on span "Lưu và In" at bounding box center [735, 417] width 78 height 12
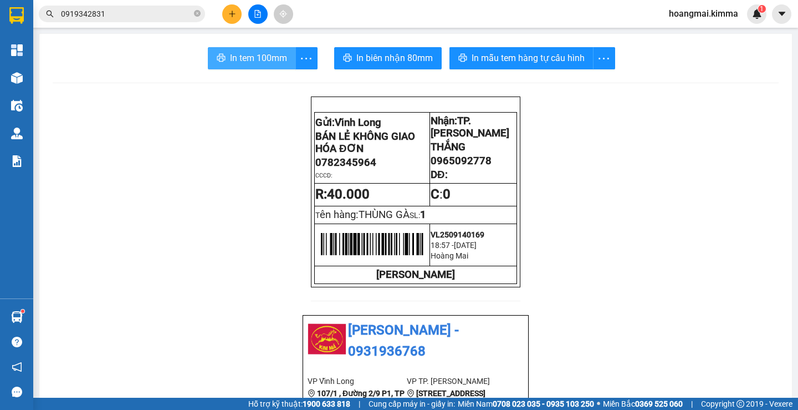
click at [239, 60] on span "In tem 100mm" at bounding box center [258, 58] width 57 height 14
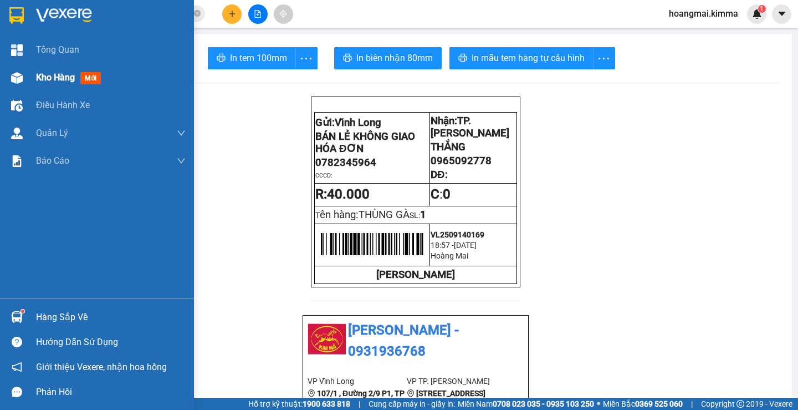
click at [45, 76] on span "Kho hàng" at bounding box center [55, 77] width 39 height 11
